Goal: Check status: Check status

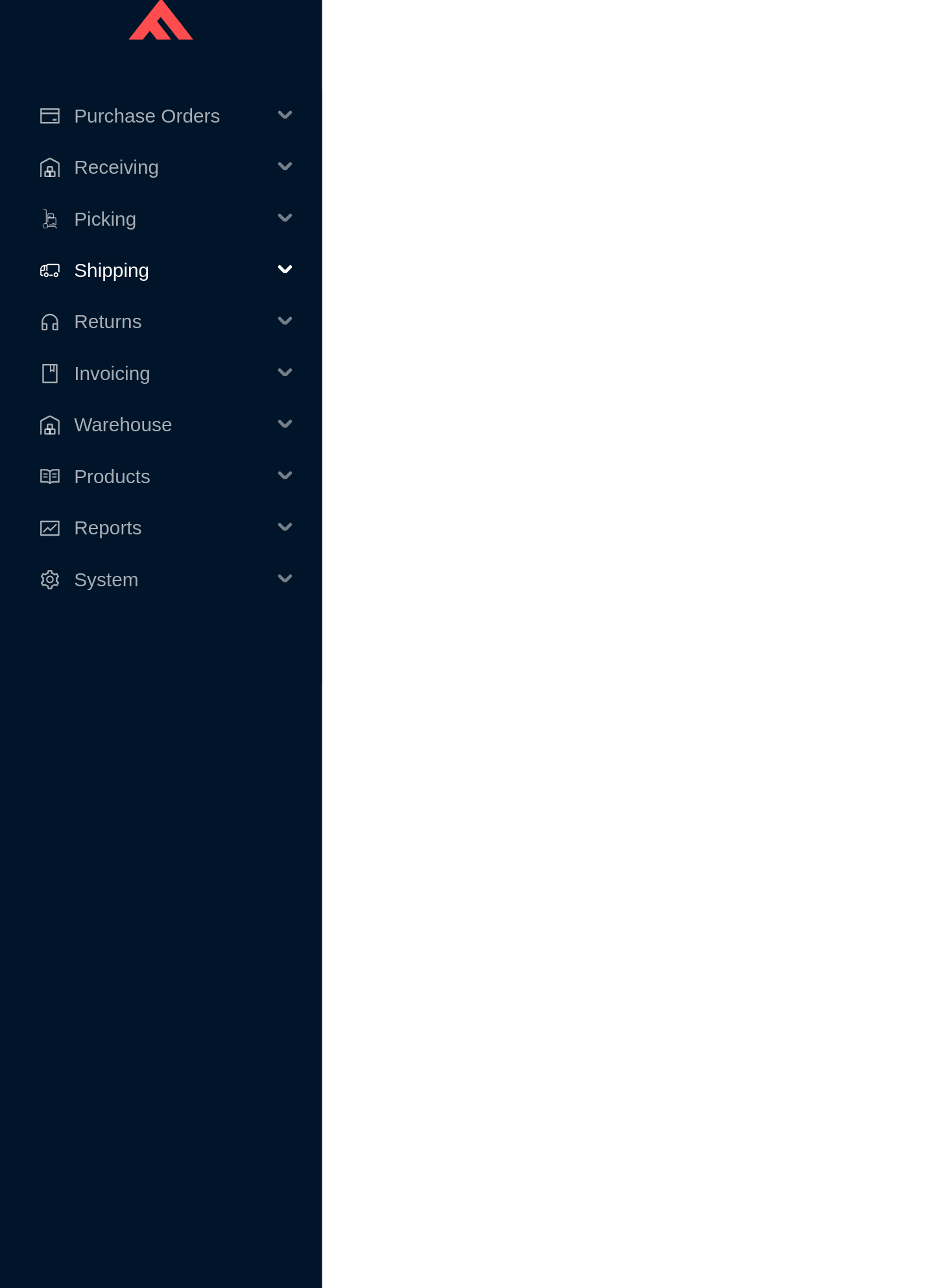
click at [52, 115] on span "Shipping" at bounding box center [68, 125] width 78 height 21
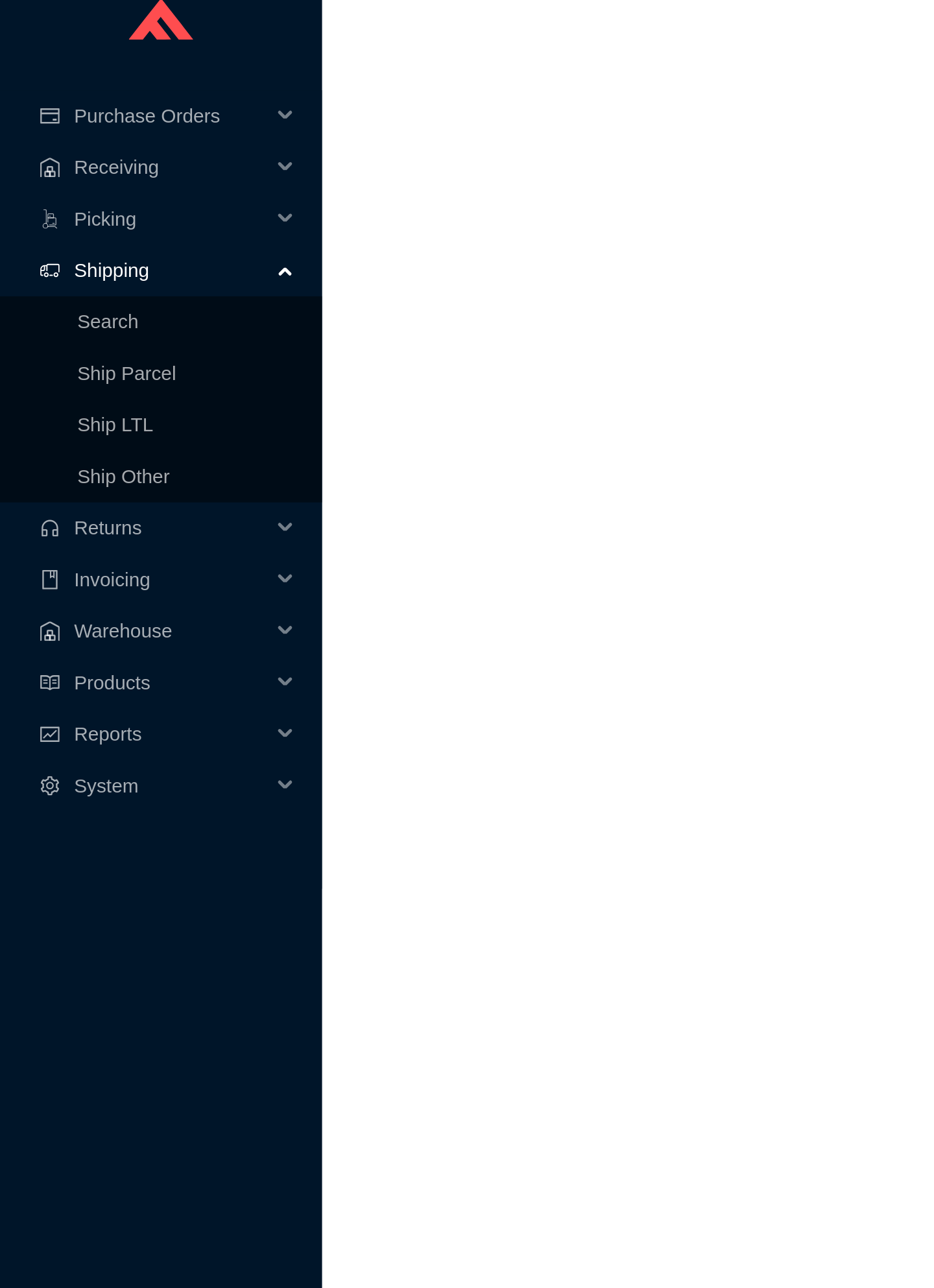
click at [54, 142] on link "Search" at bounding box center [43, 146] width 25 height 9
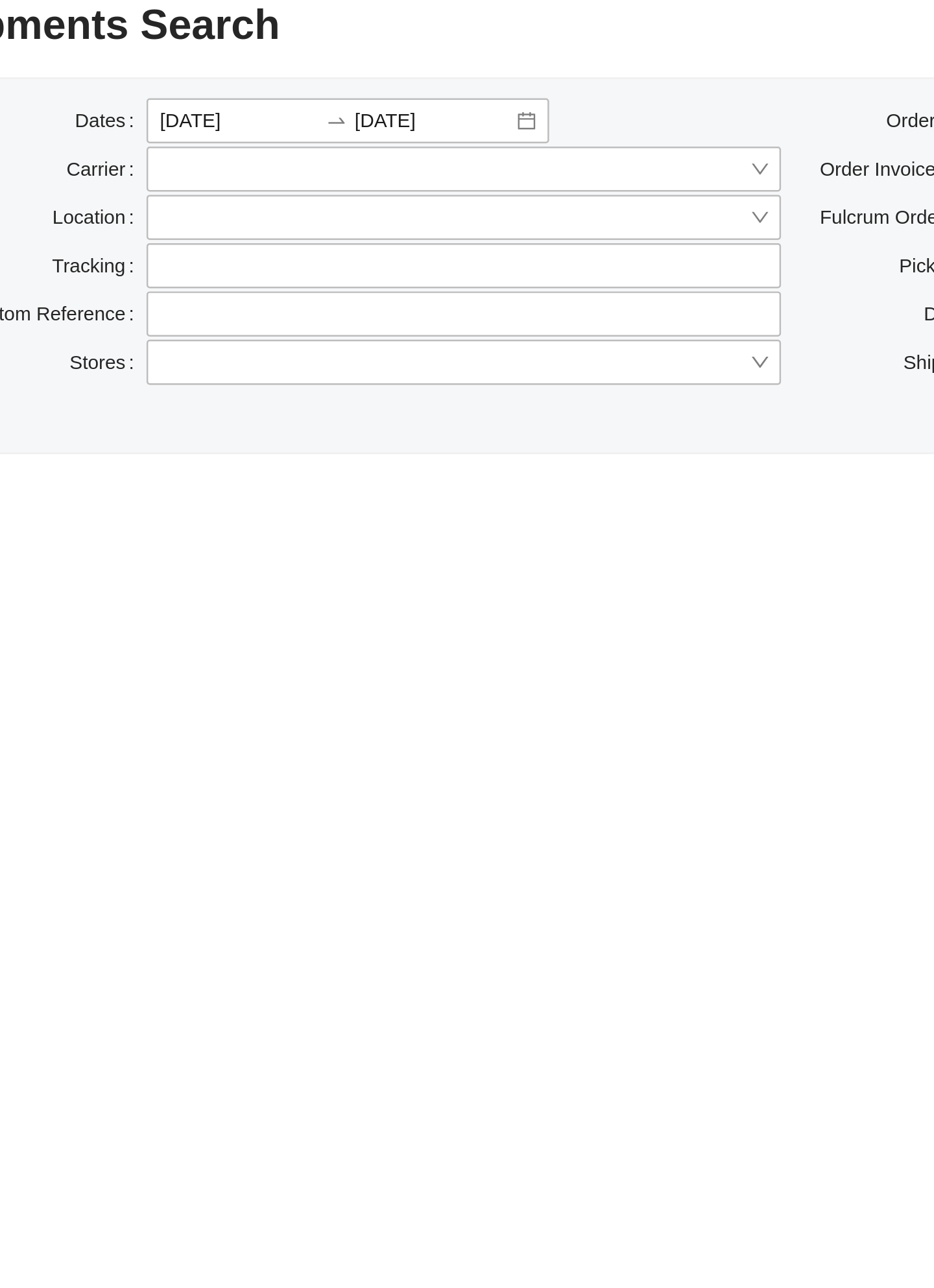
click at [244, 59] on input "[DATE]" at bounding box center [276, 65] width 64 height 13
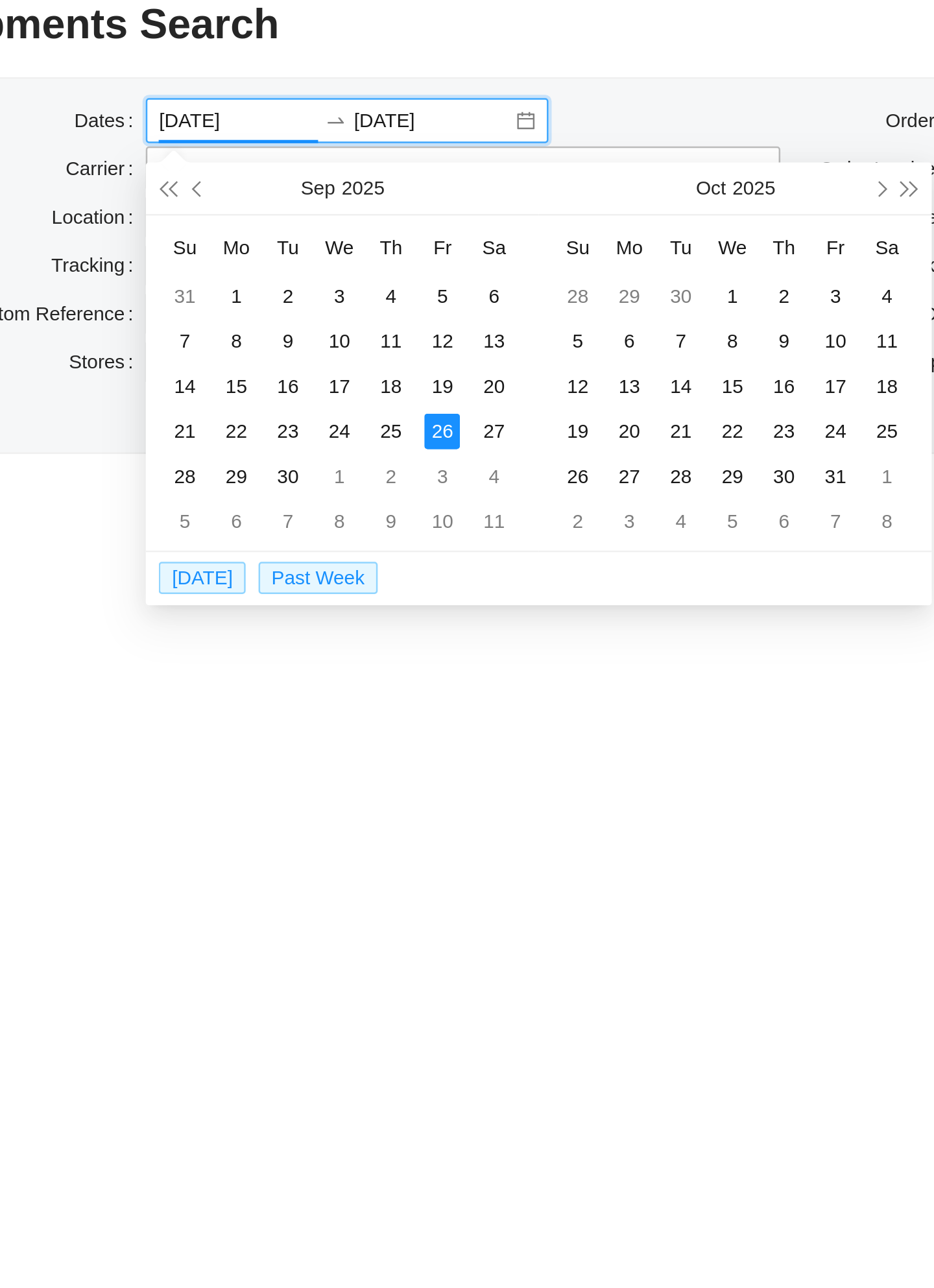
type input "[DATE]"
click at [330, 183] on div "25" at bounding box center [338, 191] width 15 height 15
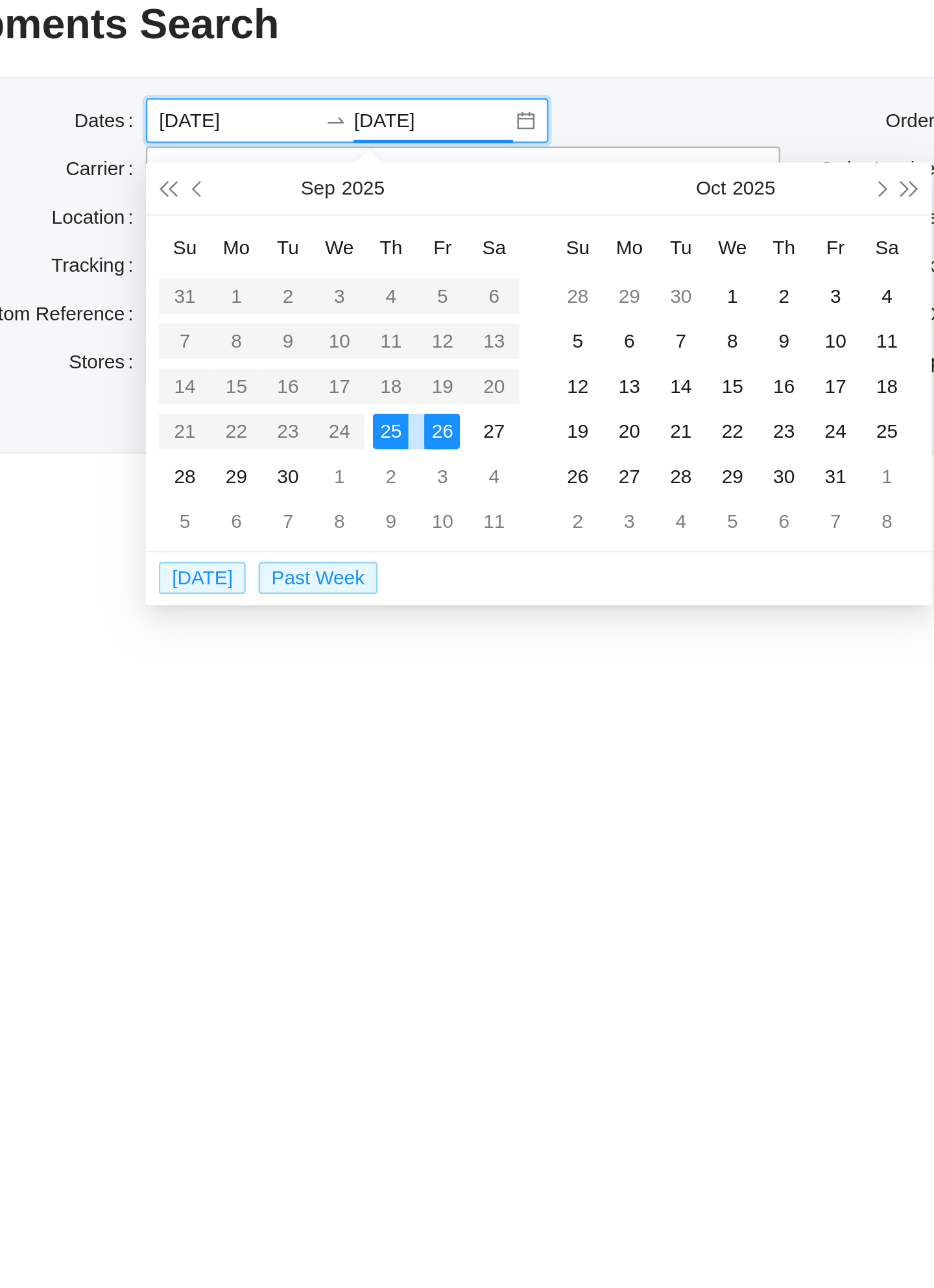
click at [330, 183] on div "25" at bounding box center [338, 191] width 15 height 15
type input "[DATE]"
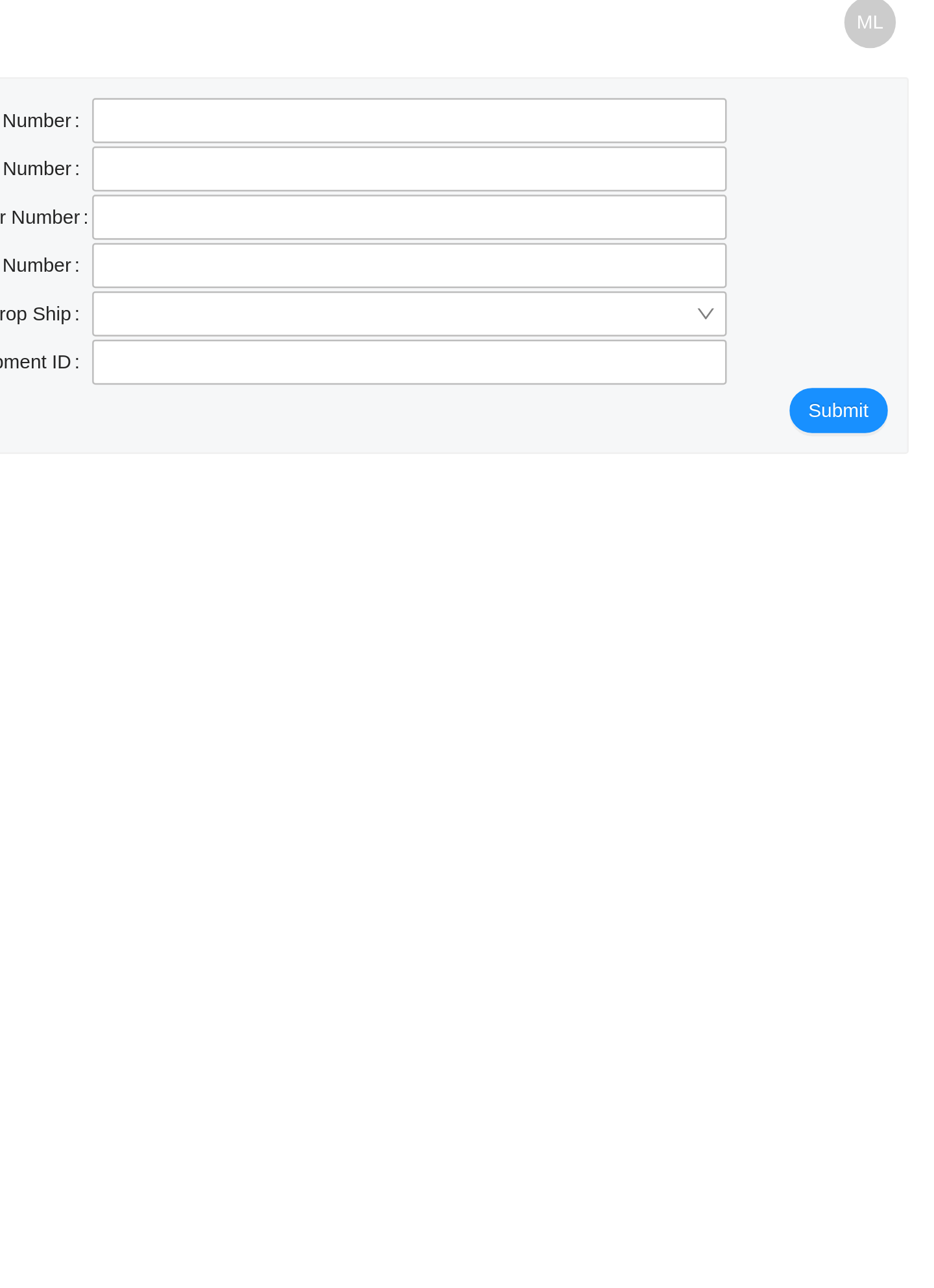
click at [883, 176] on span "Submit" at bounding box center [895, 182] width 24 height 13
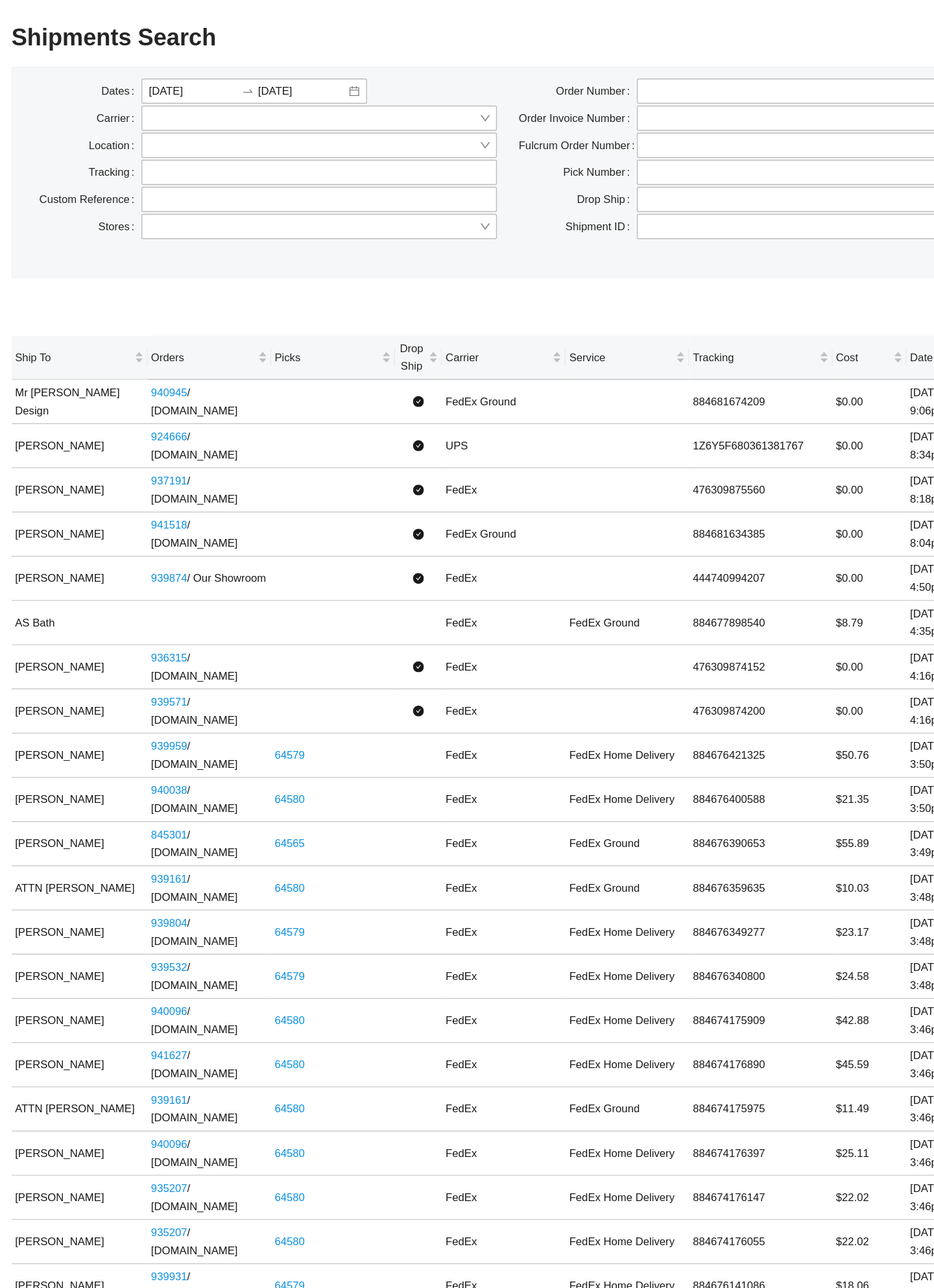
click at [322, 62] on input "[DATE]" at bounding box center [354, 65] width 64 height 13
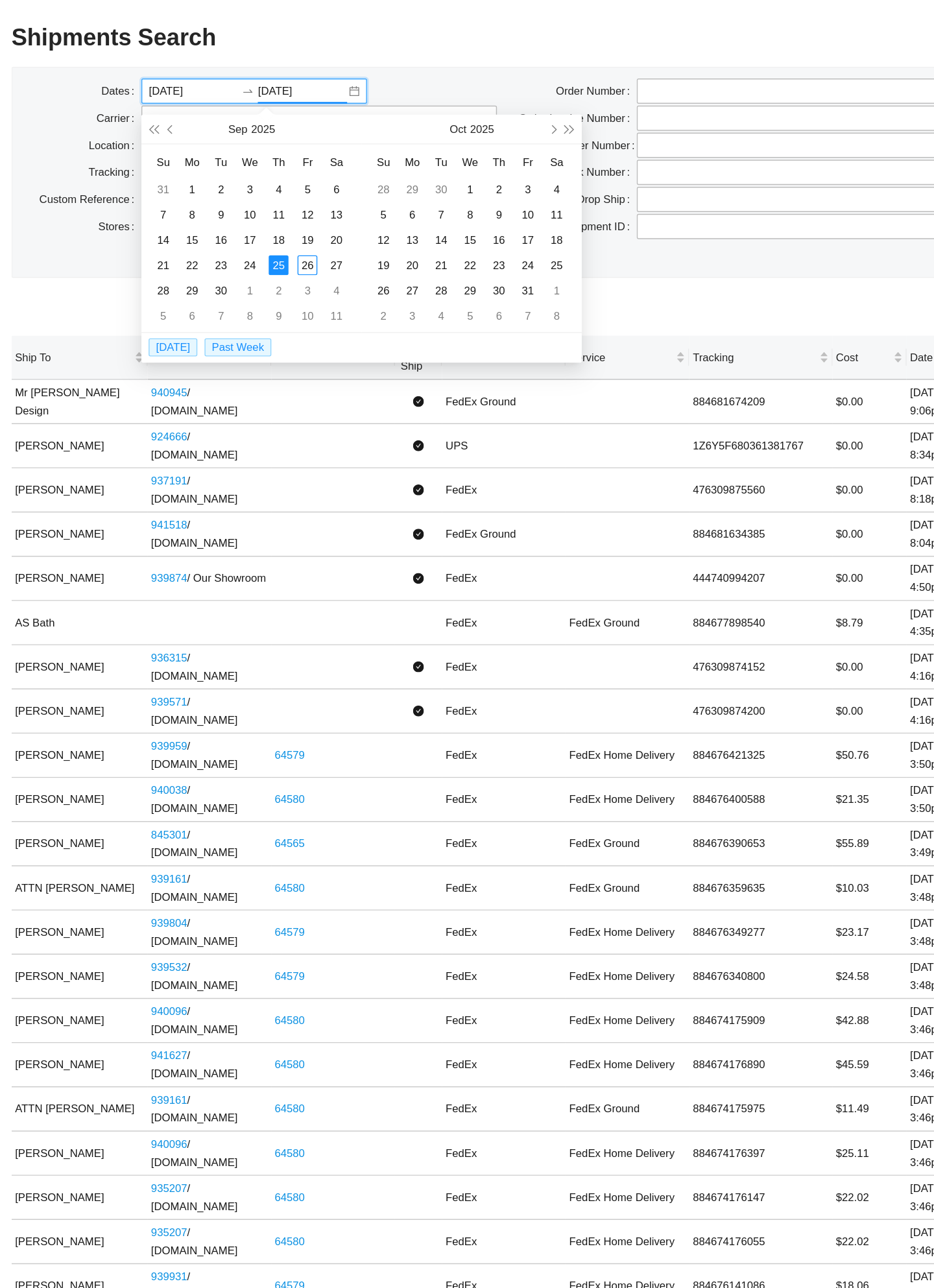
type input "[DATE]"
click at [351, 186] on div "26" at bounding box center [358, 191] width 15 height 15
type input "[DATE]"
click at [368, 181] on td "20" at bounding box center [378, 173] width 21 height 18
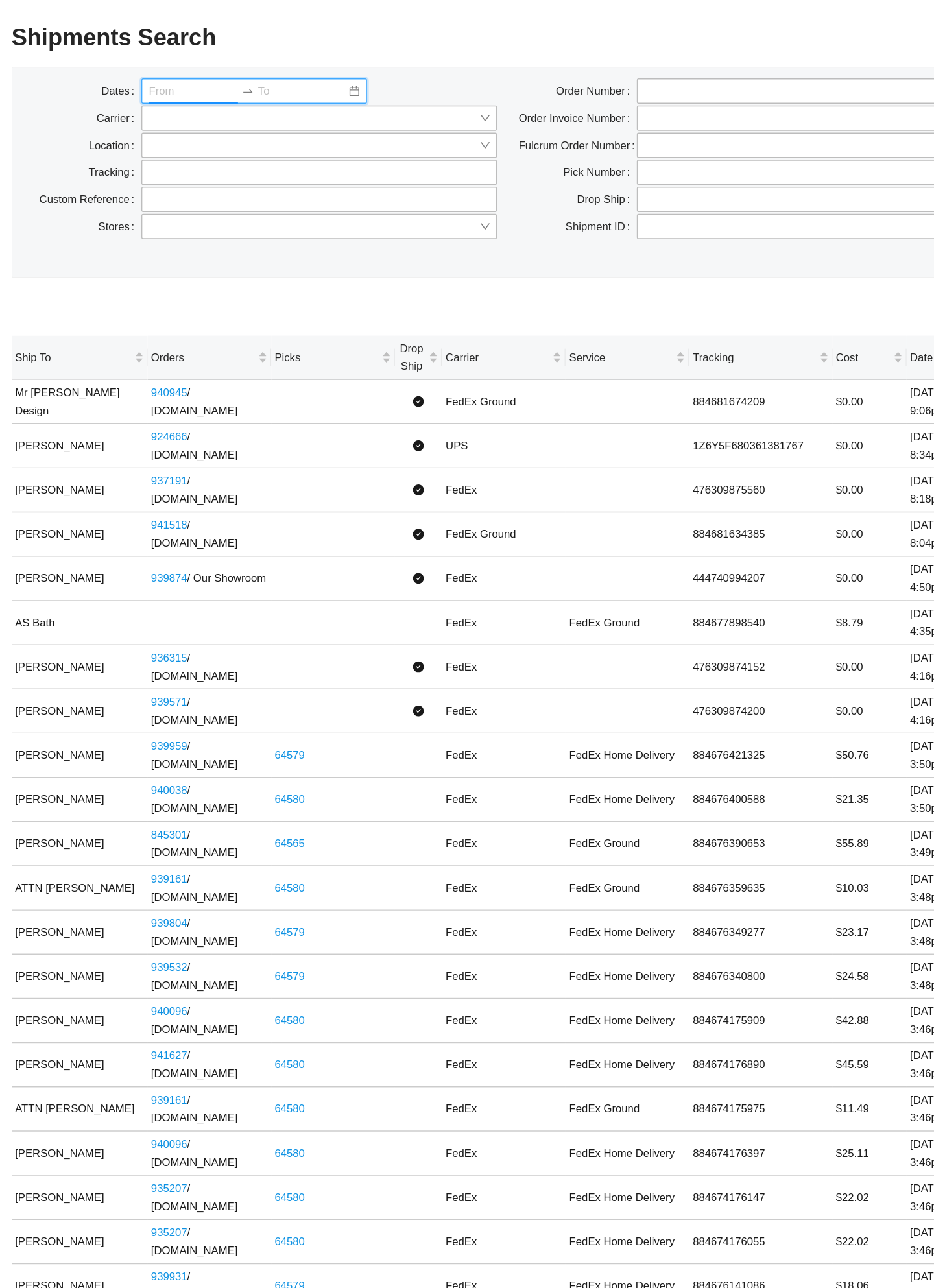
click at [322, 61] on input at bounding box center [354, 65] width 64 height 13
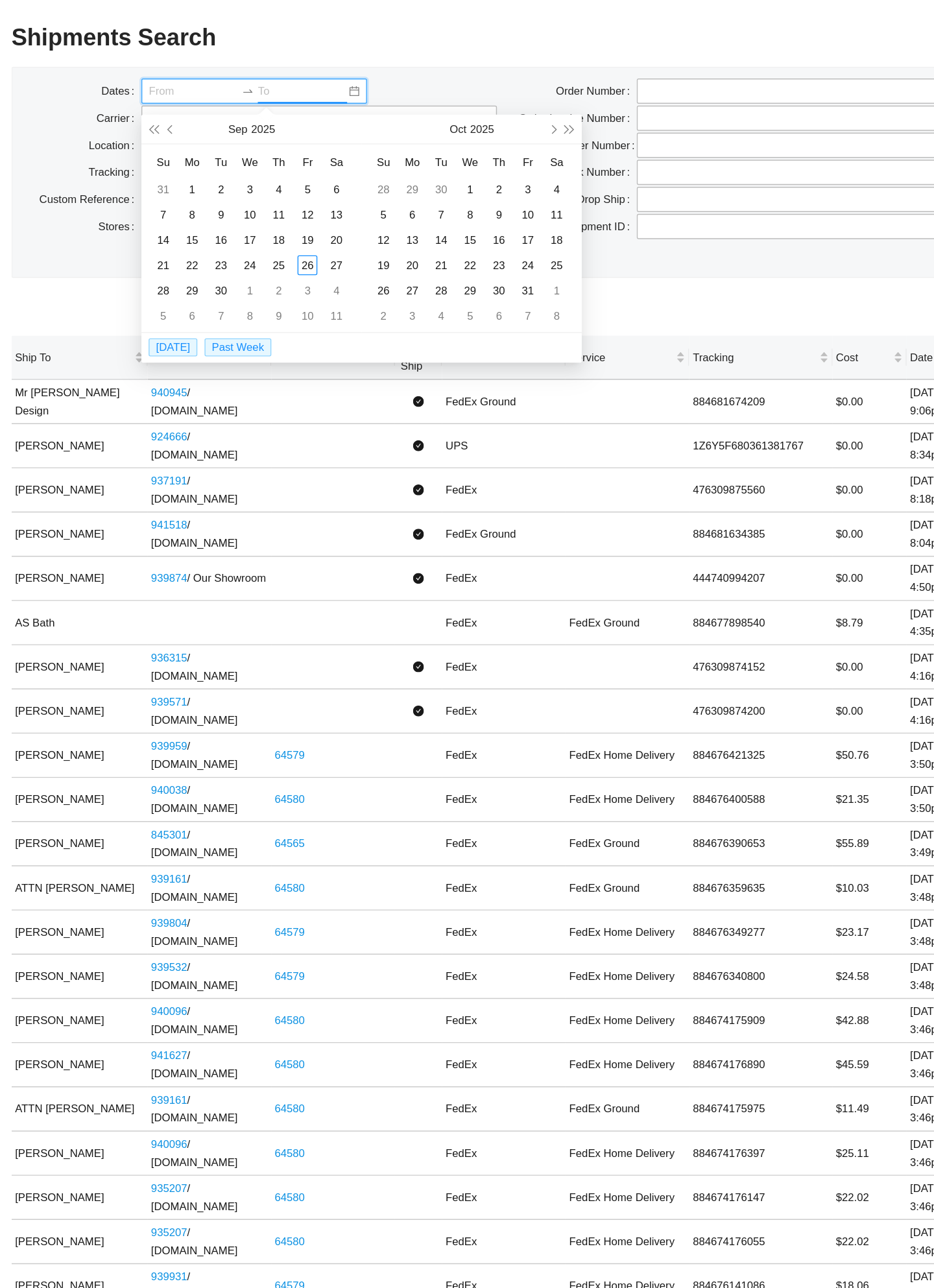
type input "[DATE]"
click at [351, 183] on div "26" at bounding box center [358, 191] width 15 height 15
click at [351, 185] on div "26" at bounding box center [358, 191] width 15 height 15
type input "[DATE]"
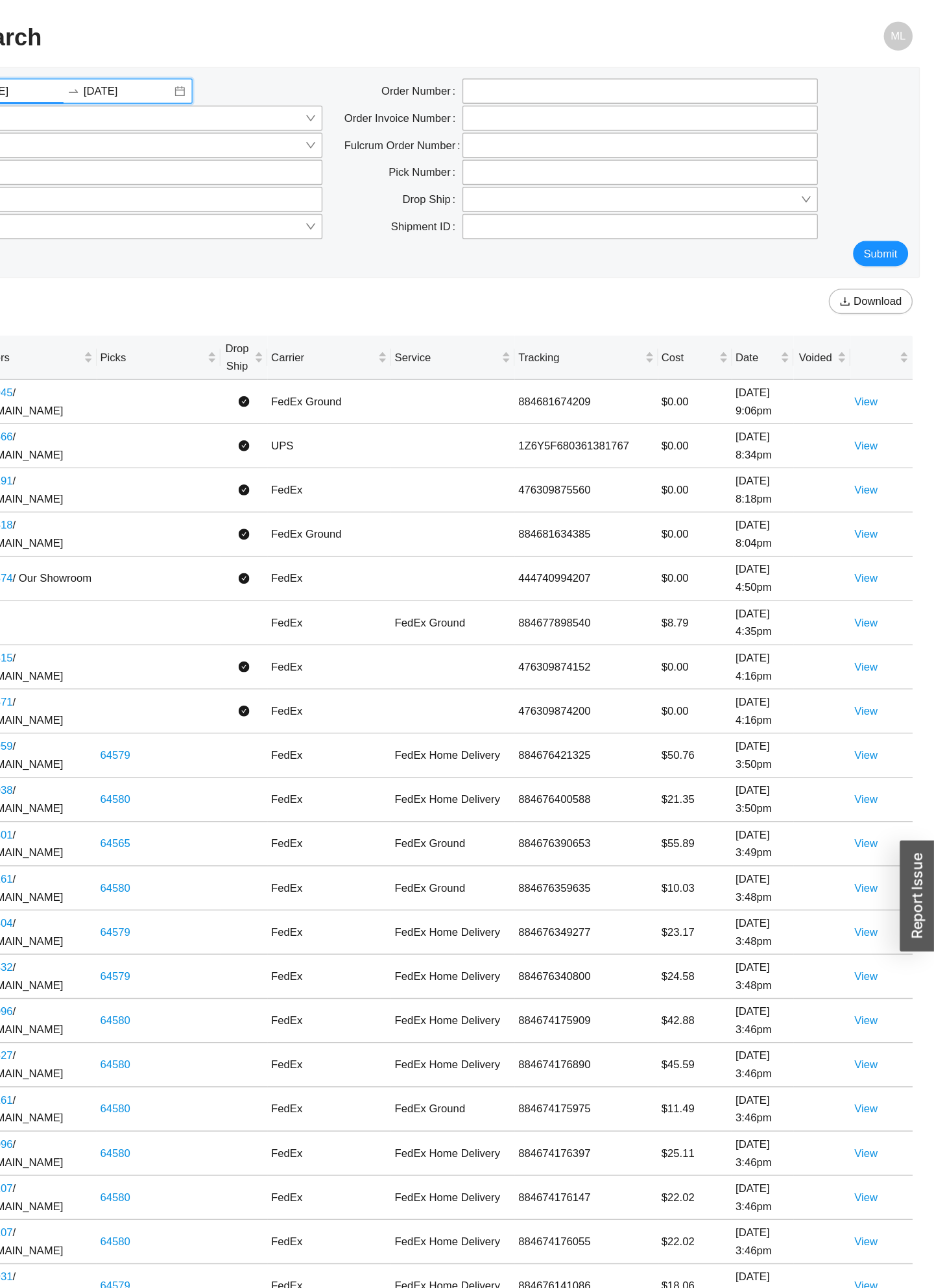
click at [883, 179] on span "Submit" at bounding box center [895, 182] width 24 height 13
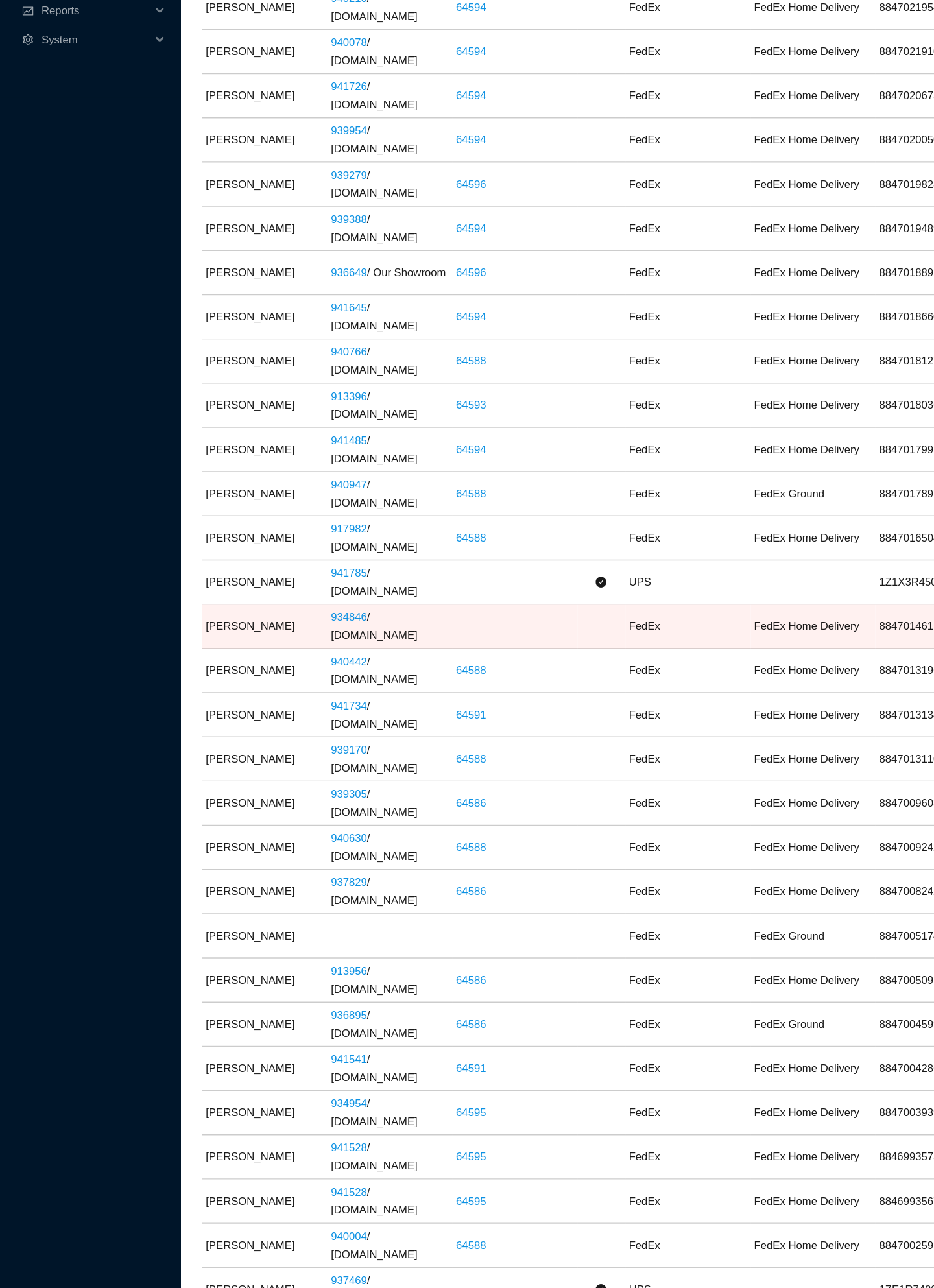
scroll to position [1473, 0]
